Goal: Task Accomplishment & Management: Use online tool/utility

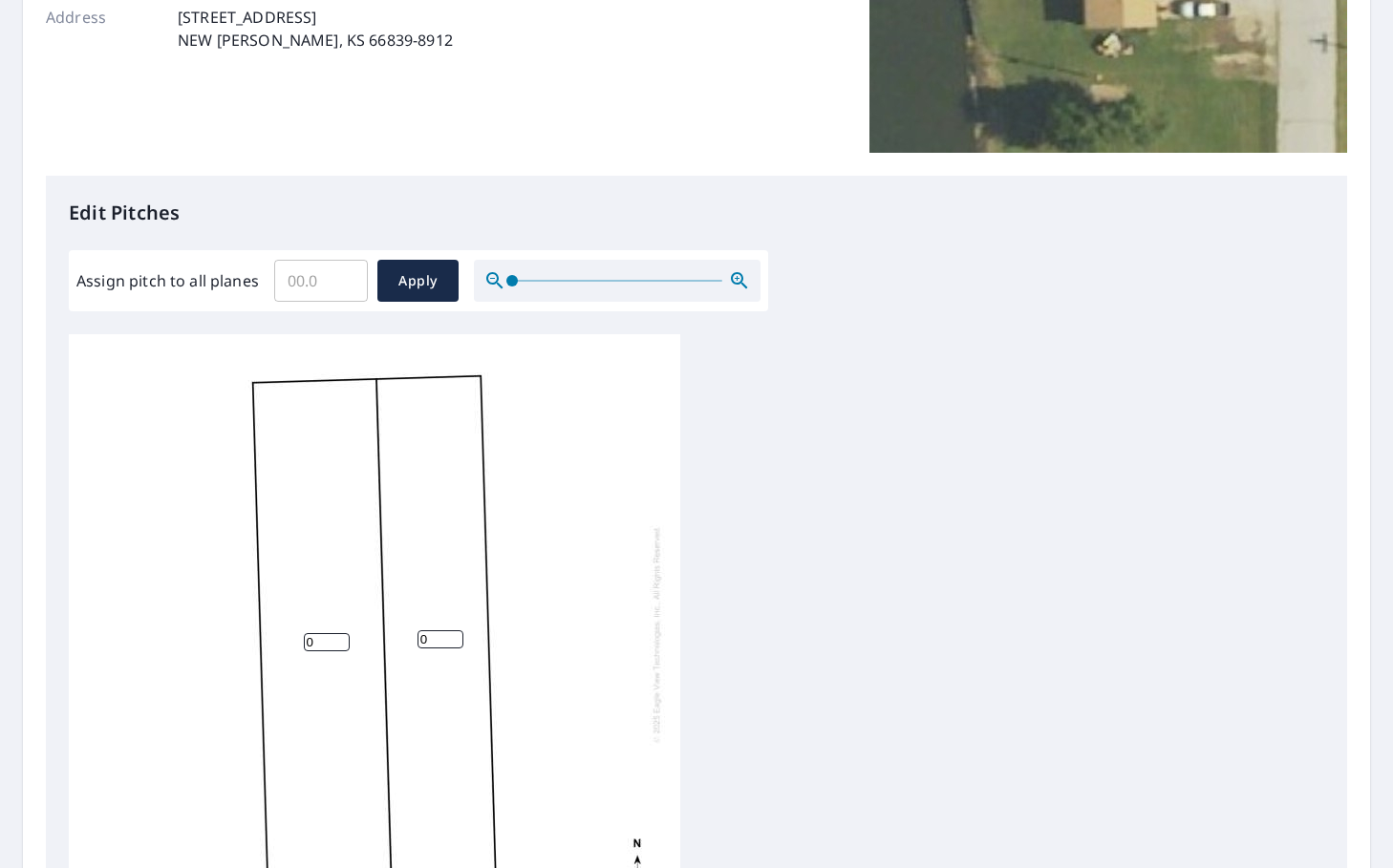
scroll to position [382, 0]
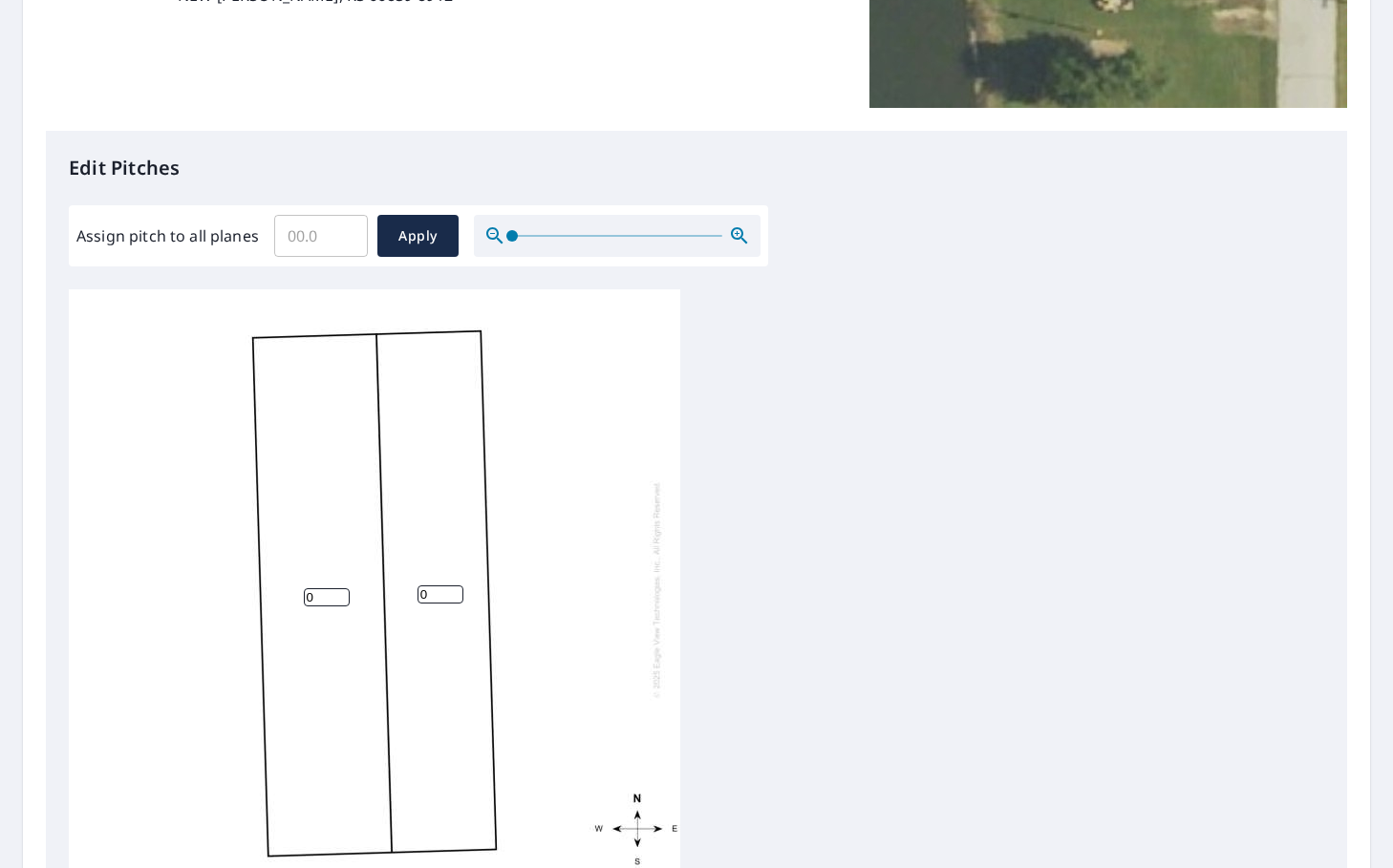
click at [334, 601] on input "0" at bounding box center [326, 597] width 46 height 18
type input "5"
click at [440, 598] on input "0" at bounding box center [441, 594] width 46 height 18
drag, startPoint x: 433, startPoint y: 591, endPoint x: 358, endPoint y: 593, distance: 75.0
click at [358, 593] on div "5 05" at bounding box center [374, 589] width 611 height 600
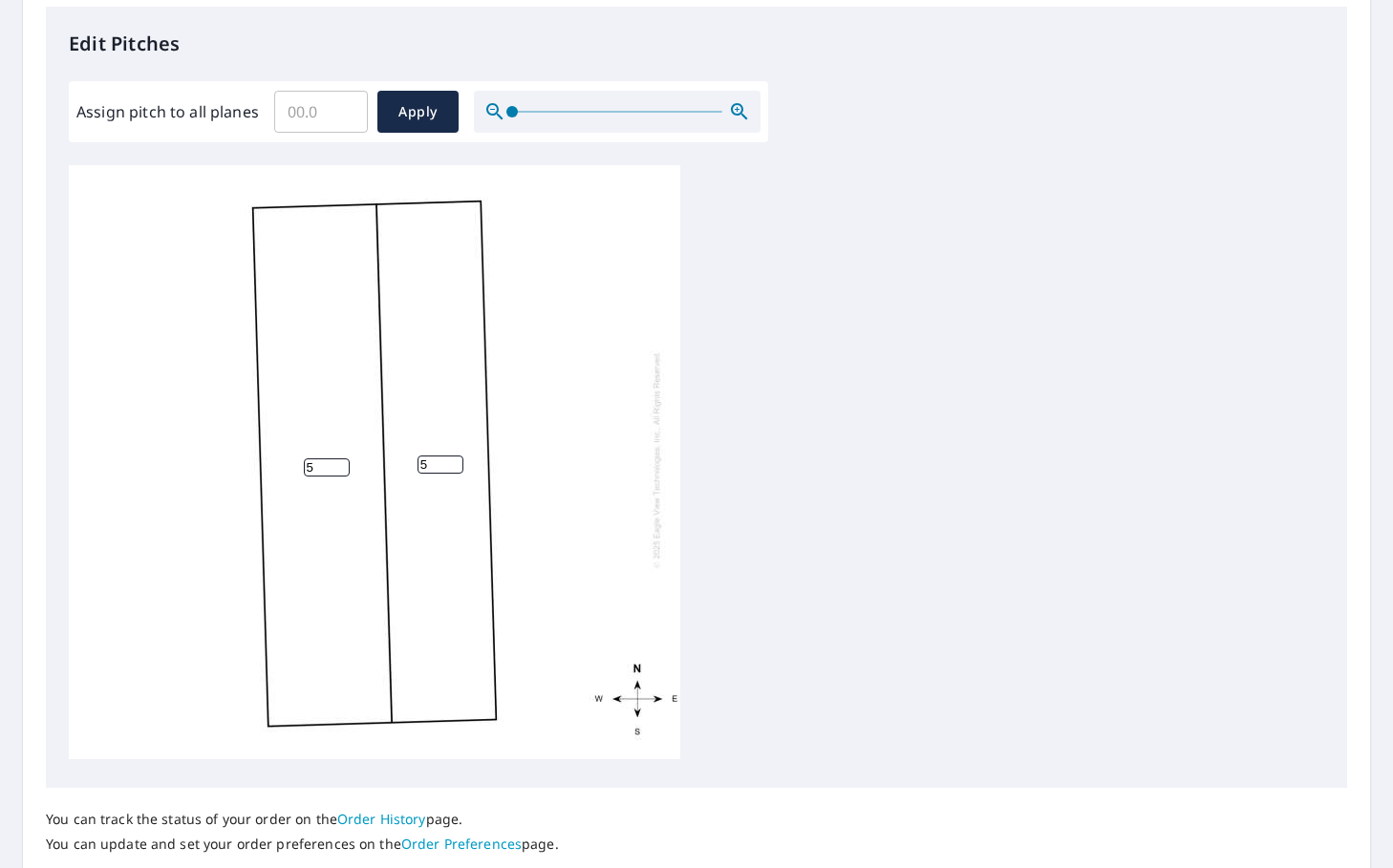
scroll to position [644, 0]
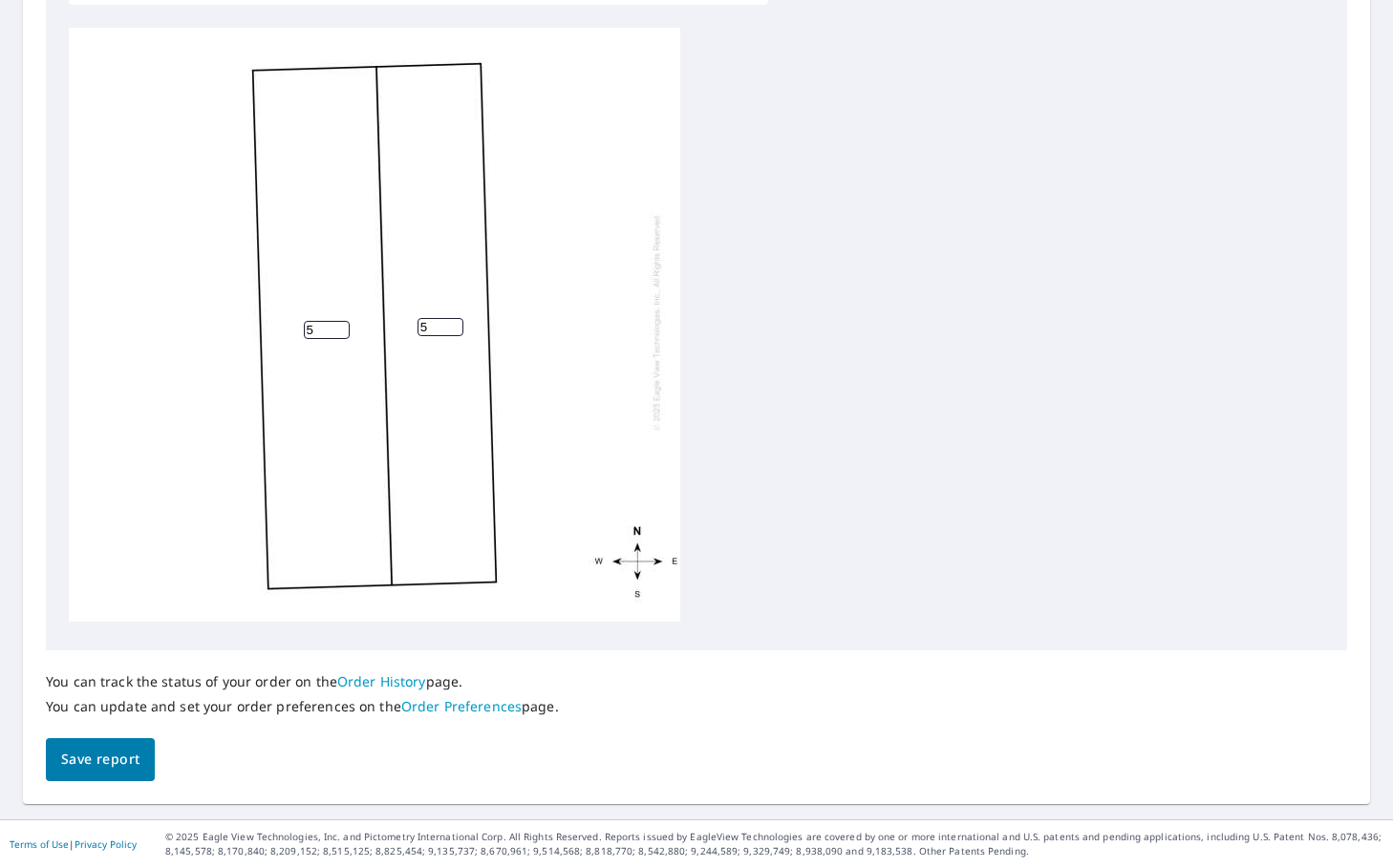
type input "5"
click at [83, 757] on span "Save report" at bounding box center [100, 760] width 78 height 24
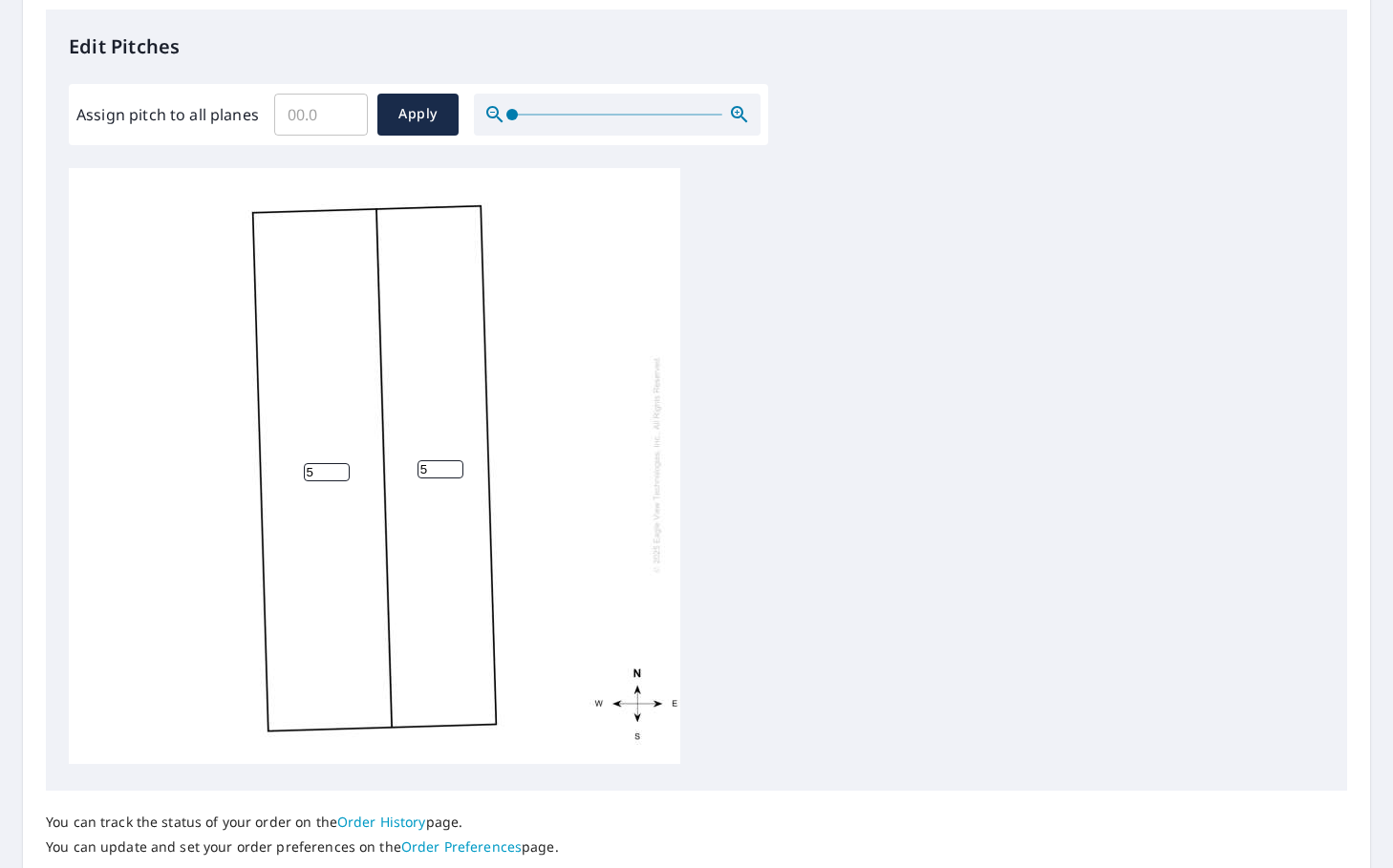
scroll to position [0, 0]
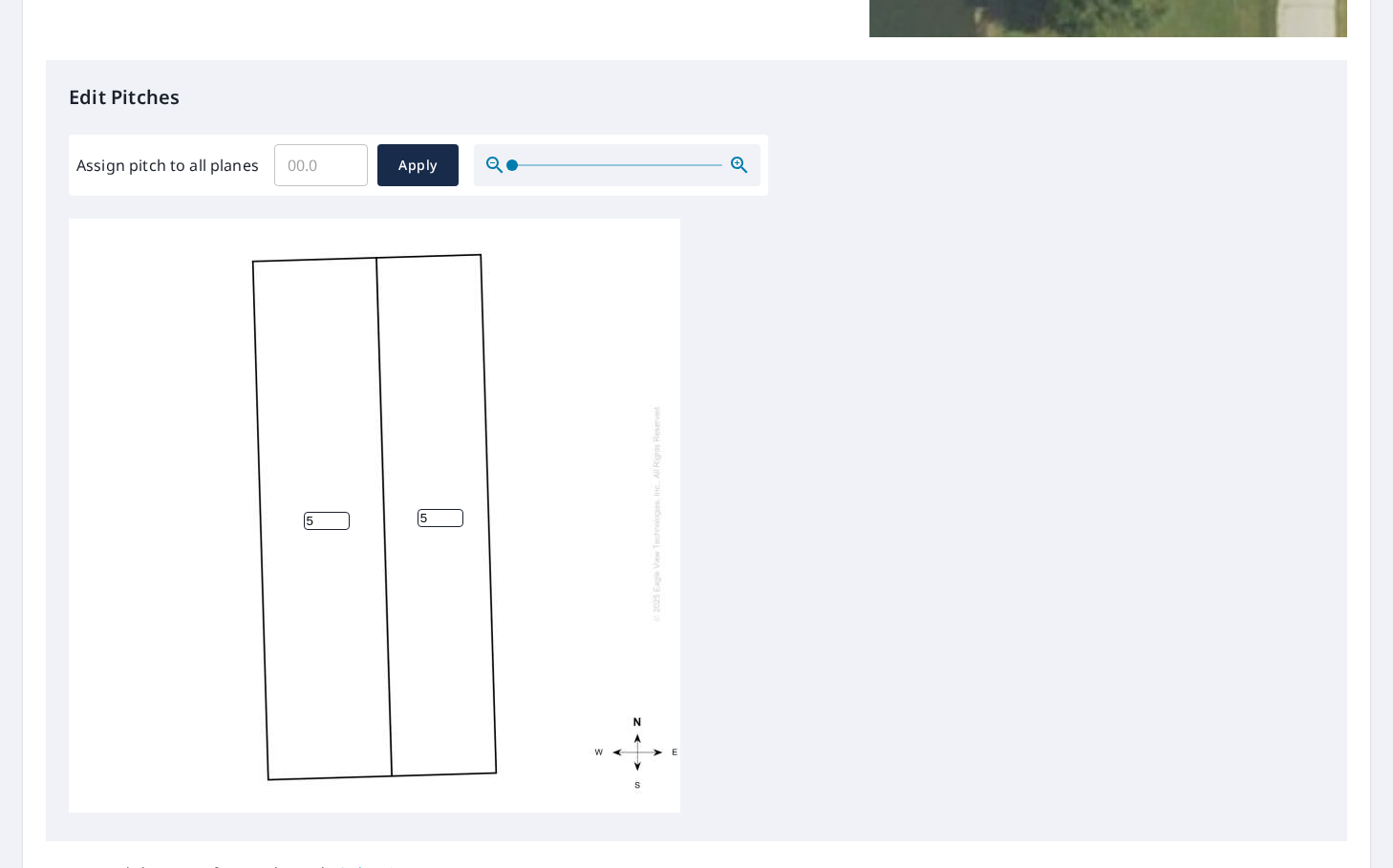
scroll to position [644, 0]
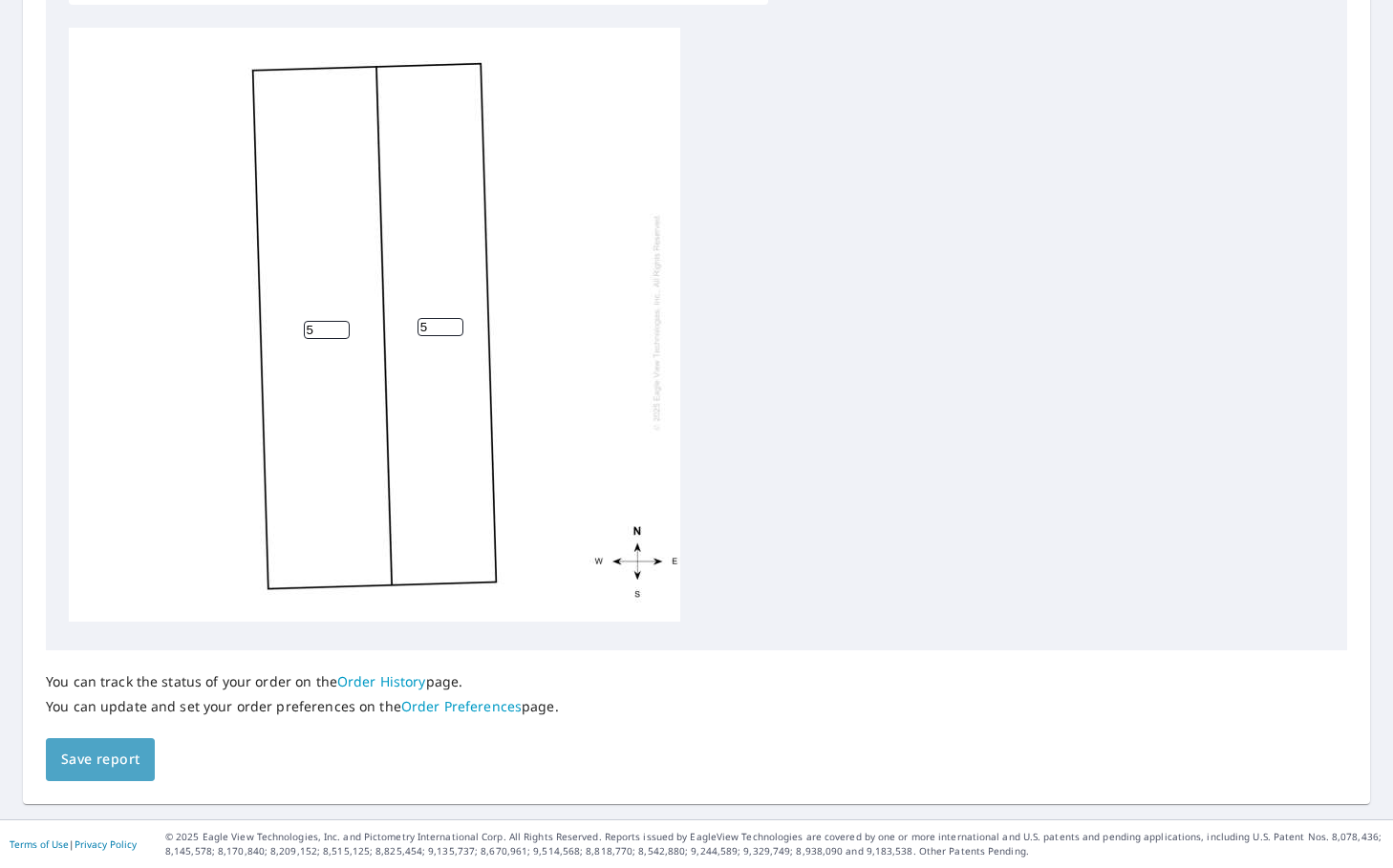
click at [123, 764] on span "Save report" at bounding box center [100, 760] width 78 height 24
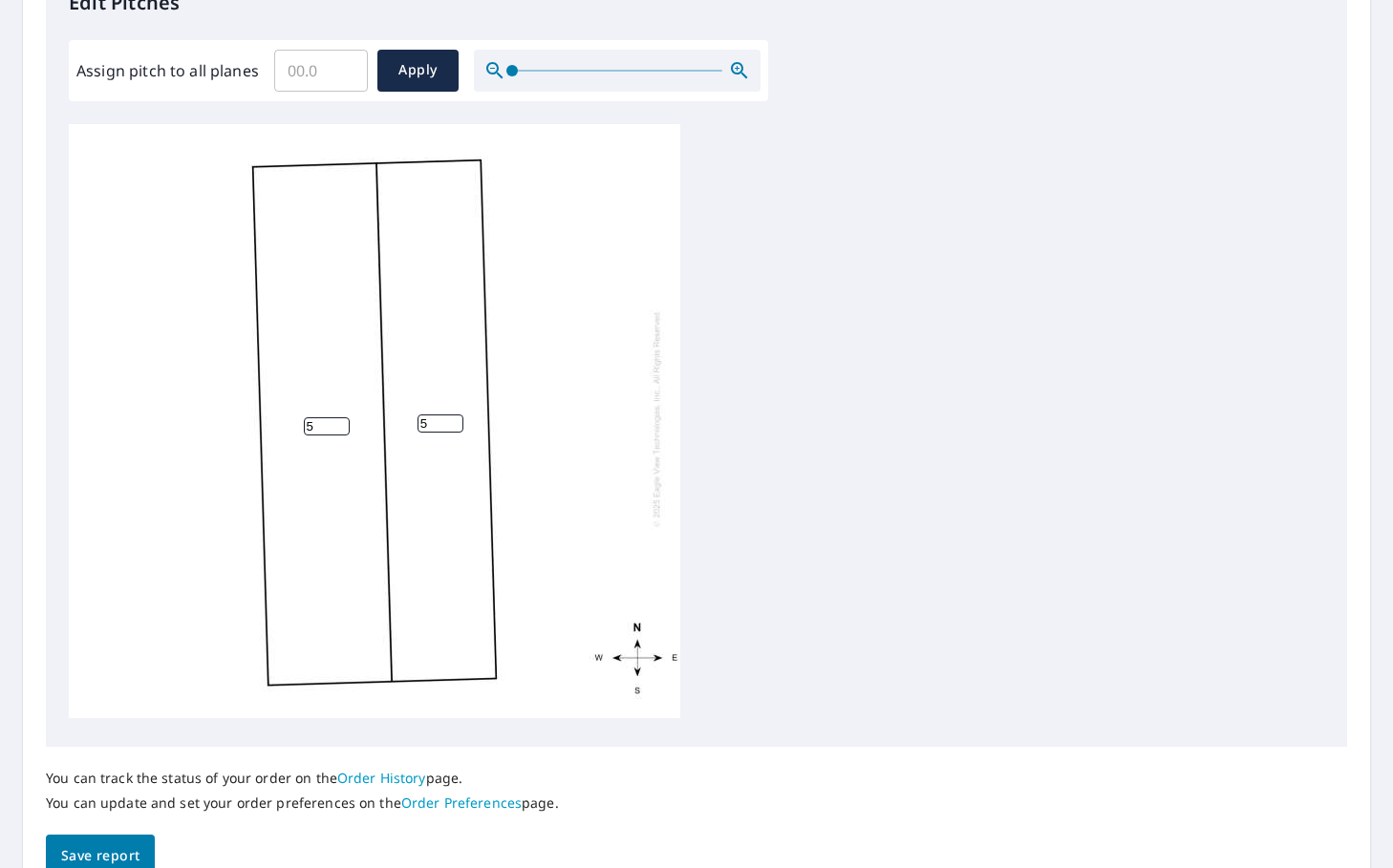
scroll to position [712, 0]
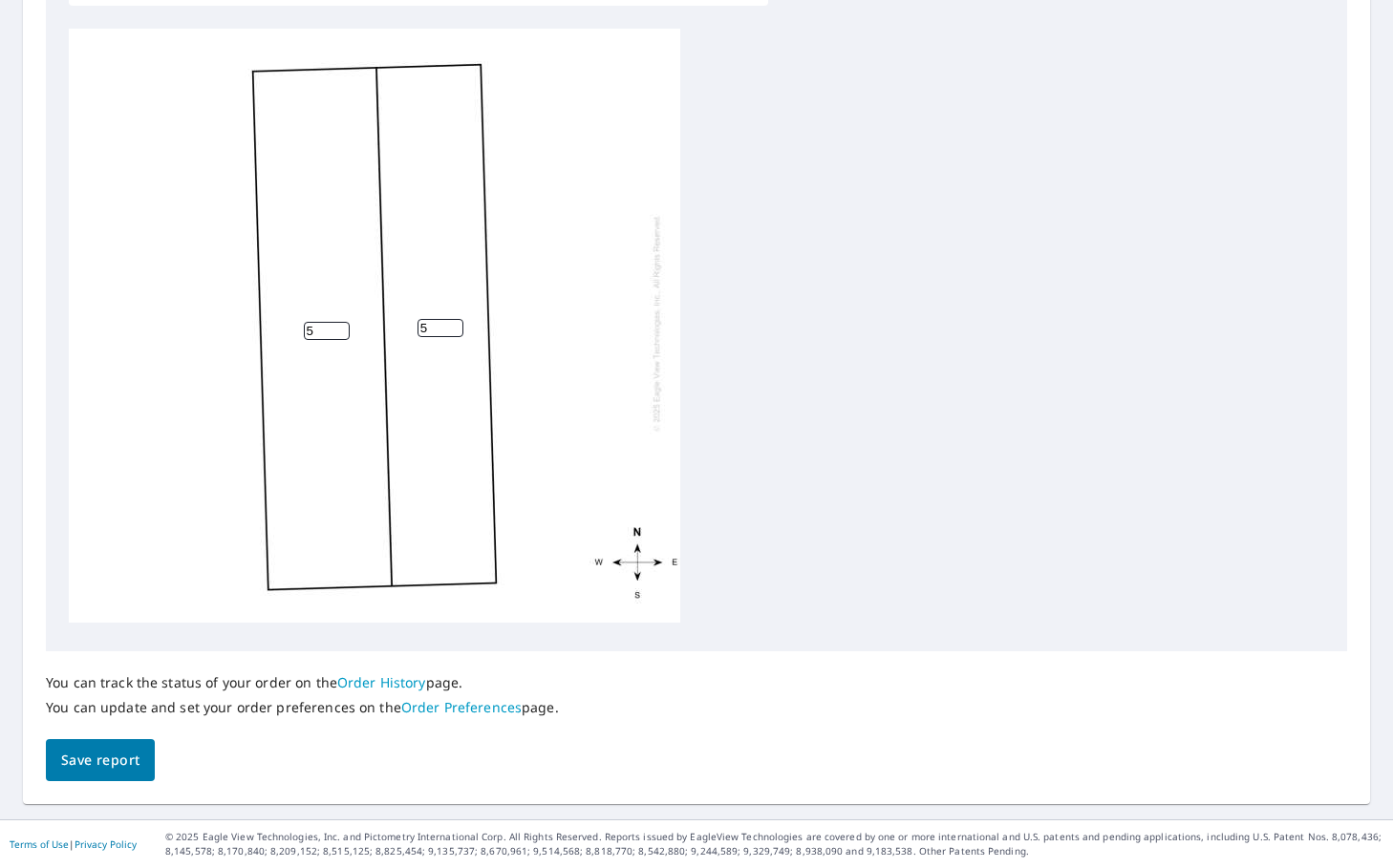
click at [396, 682] on link "Order History" at bounding box center [382, 682] width 89 height 18
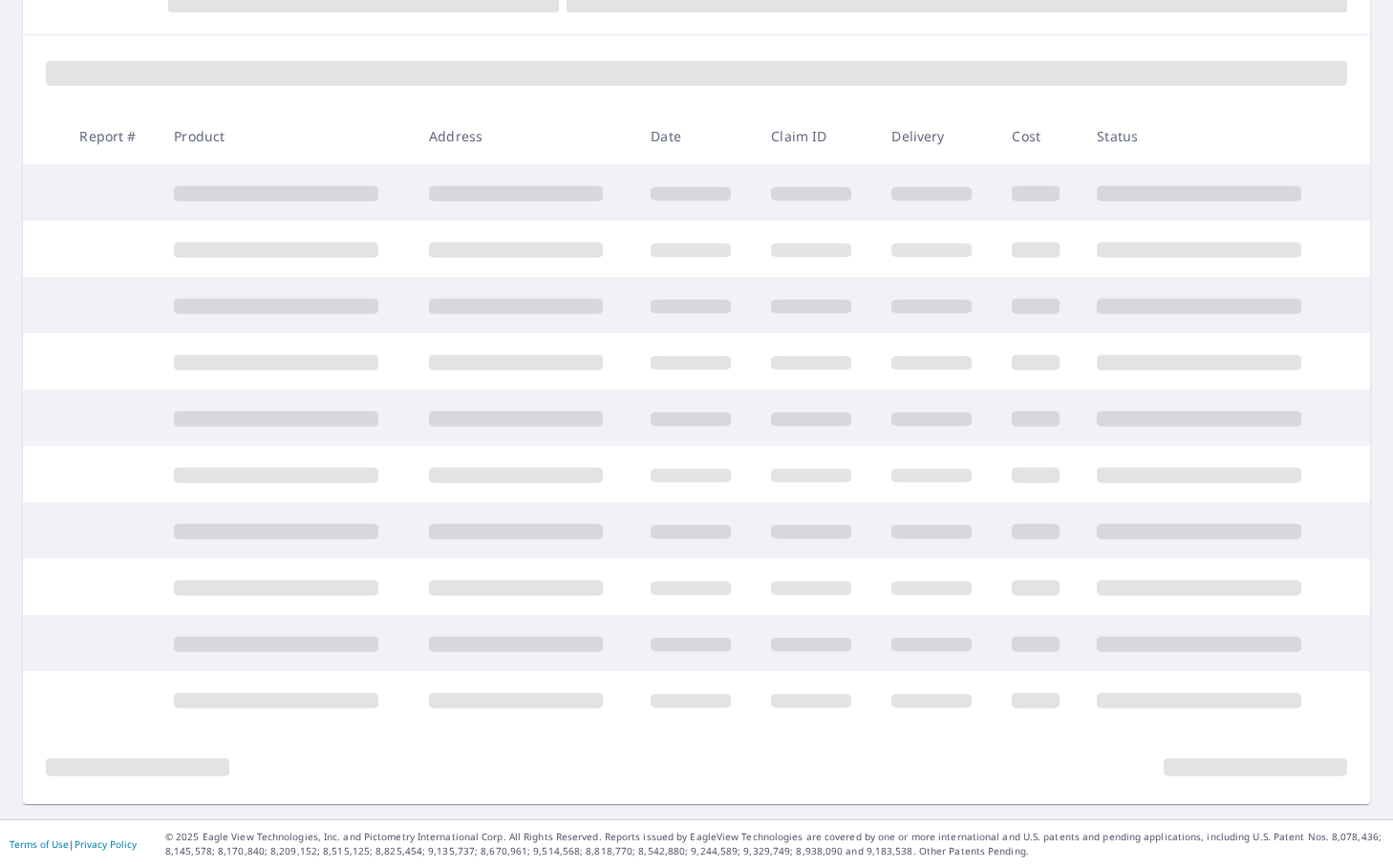
scroll to position [238, 0]
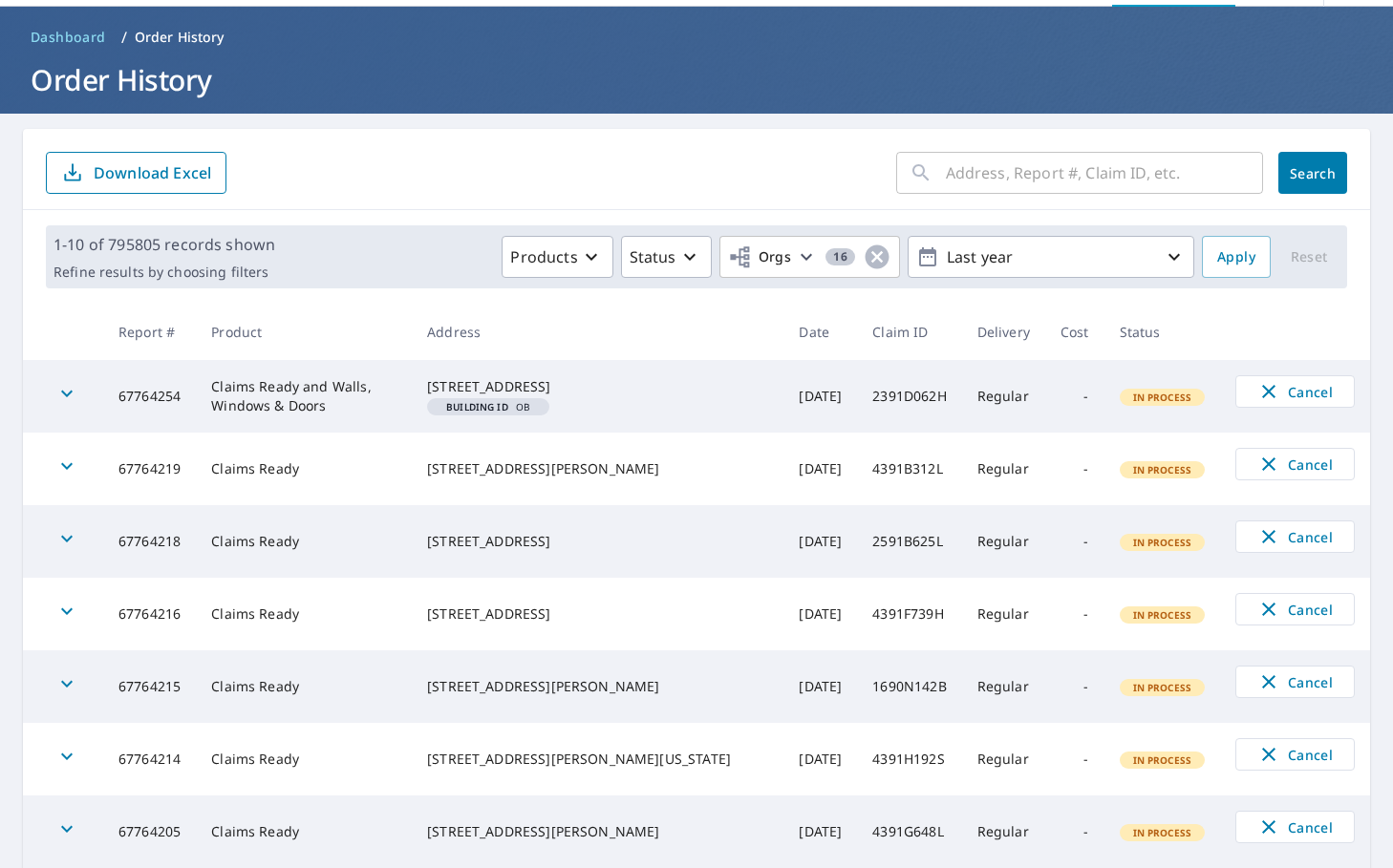
scroll to position [95, 0]
